Goal: Information Seeking & Learning: Learn about a topic

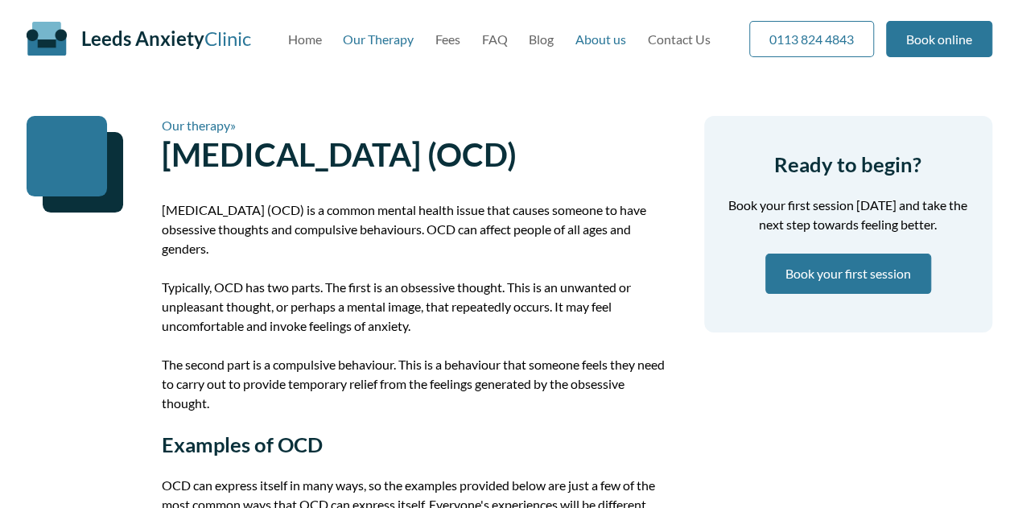
click at [600, 43] on link "About us" at bounding box center [600, 38] width 51 height 15
